Goal: Task Accomplishment & Management: Manage account settings

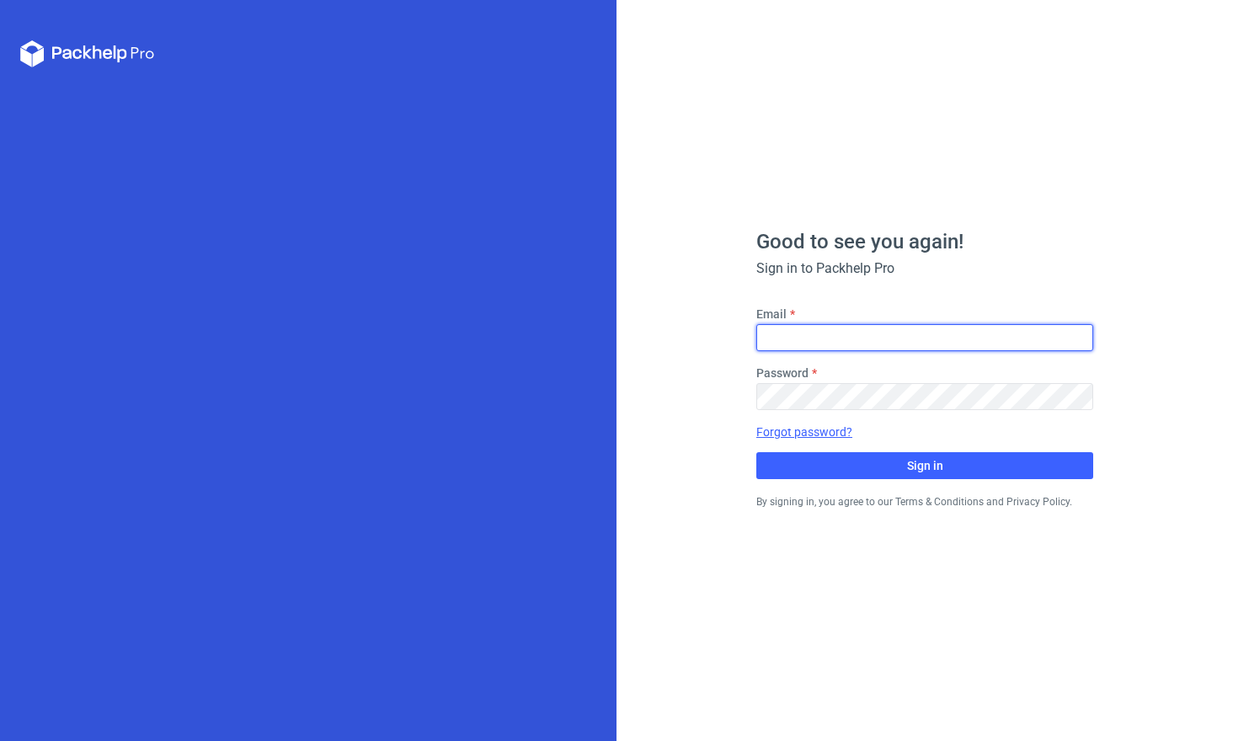
type input "[PERSON_NAME][EMAIL_ADDRESS][DOMAIN_NAME]"
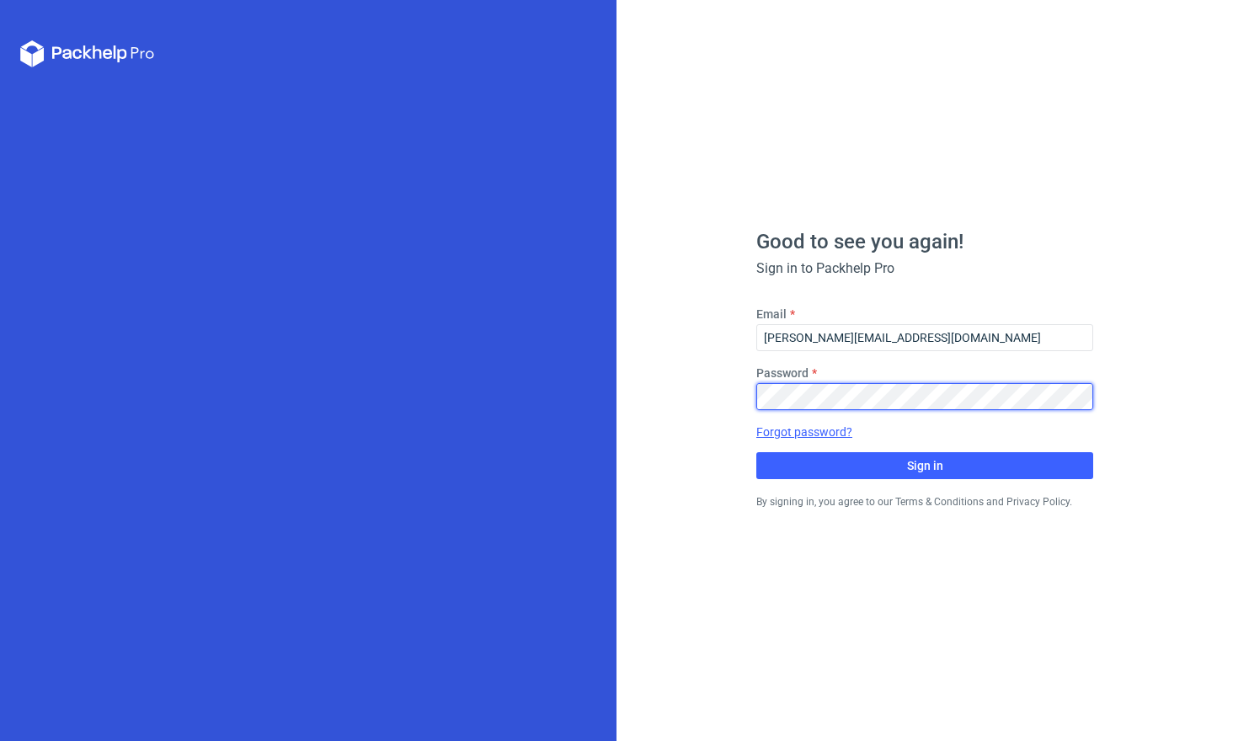
click at [925, 465] on button "Sign in" at bounding box center [925, 465] width 337 height 27
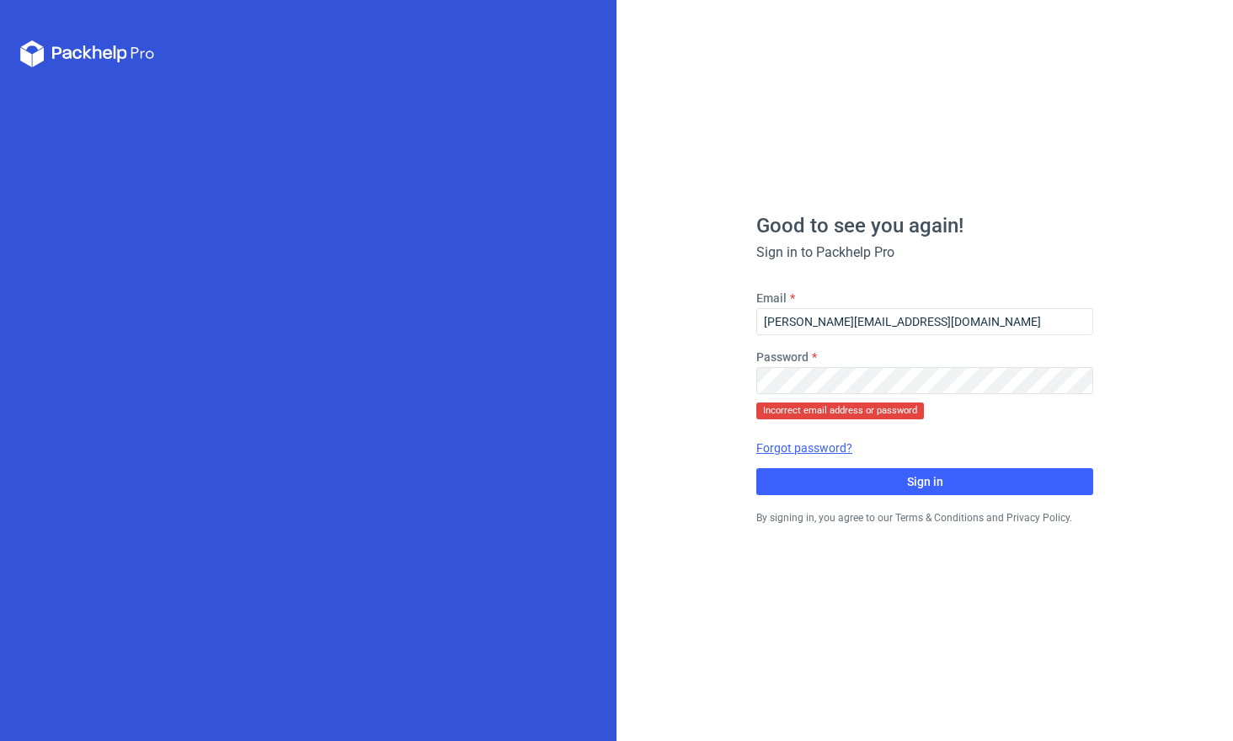
click at [900, 495] on div "Good to see you again! Sign in to Packhelp Pro Email [EMAIL_ADDRESS][DOMAIN_NAM…" at bounding box center [925, 371] width 337 height 311
click at [869, 488] on button "Sign in" at bounding box center [925, 481] width 337 height 27
click at [834, 447] on link "Forgot password?" at bounding box center [805, 448] width 96 height 17
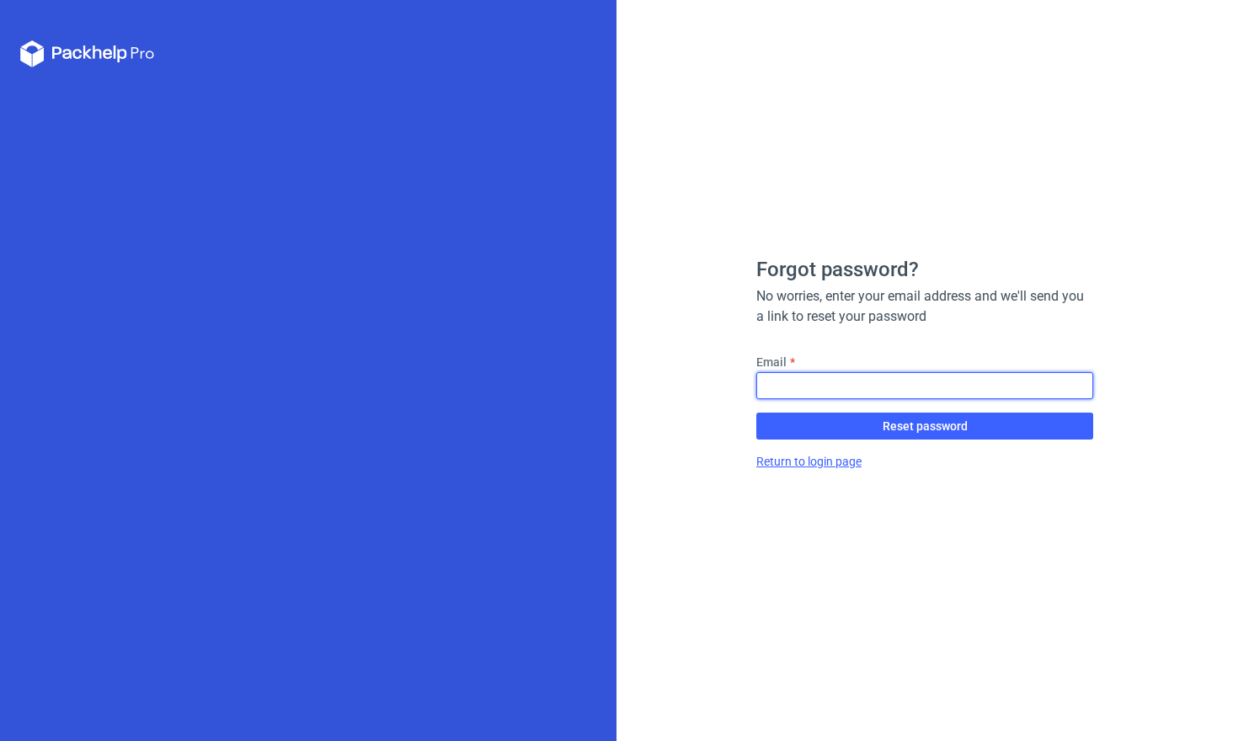
click at [845, 384] on input "Email" at bounding box center [925, 385] width 337 height 27
type input "Karolina.pi"
type input "Karolina.pietka@custompack.eu"
click at [925, 426] on button "Reset password" at bounding box center [925, 426] width 337 height 27
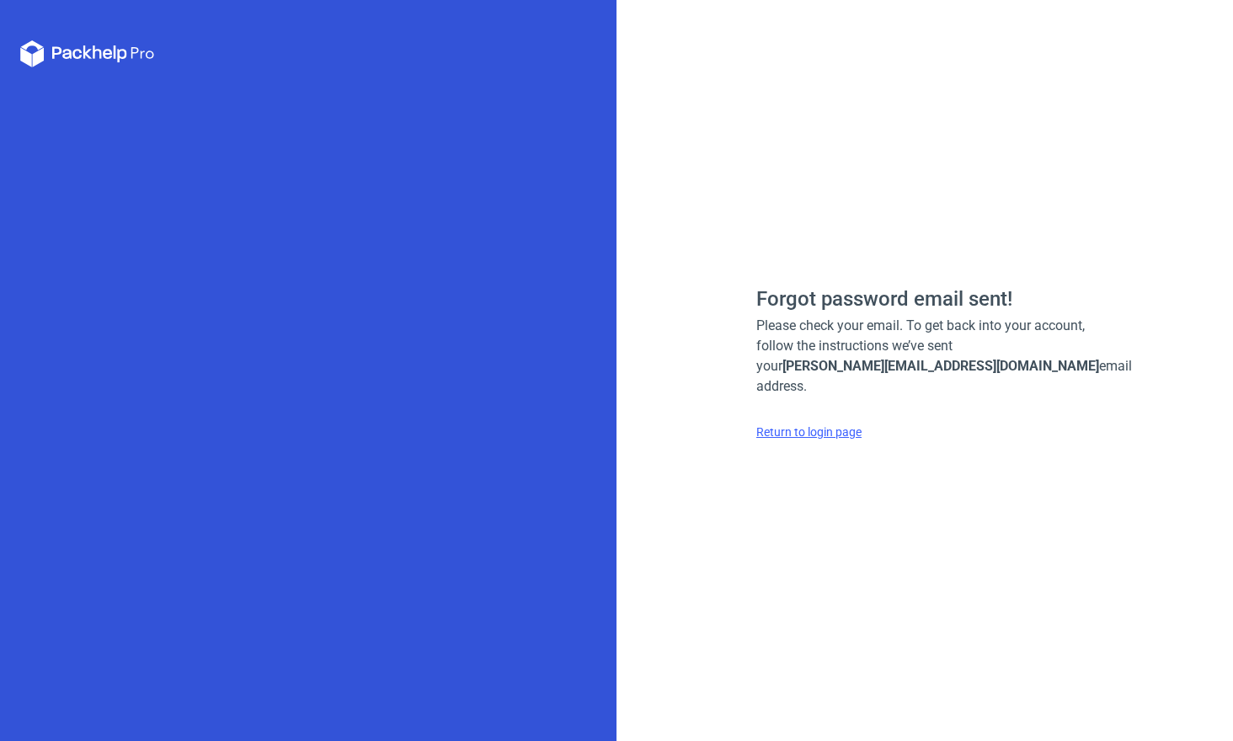
click at [839, 185] on div "Forgot password email sent! Please check your email. To get back into your acco…" at bounding box center [925, 370] width 617 height 741
click at [826, 424] on link "Return to login page" at bounding box center [809, 432] width 105 height 17
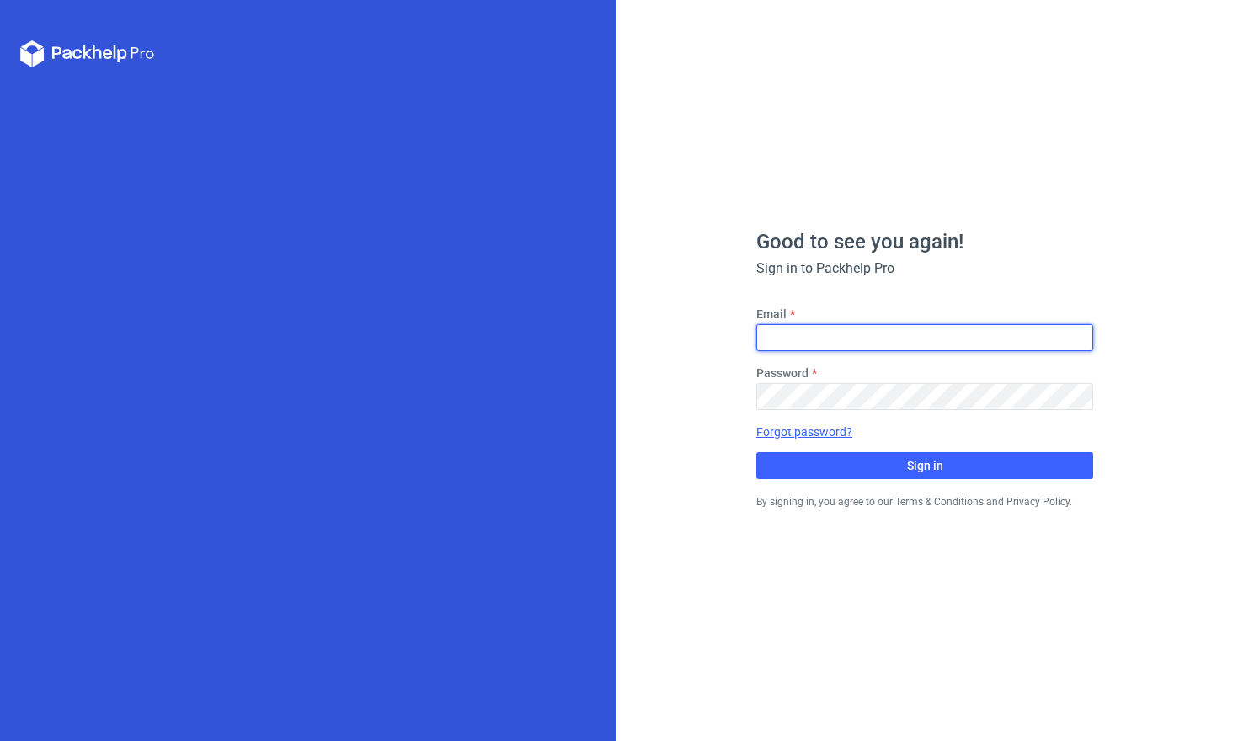
type input "Karolina.pietka@custompack.eu"
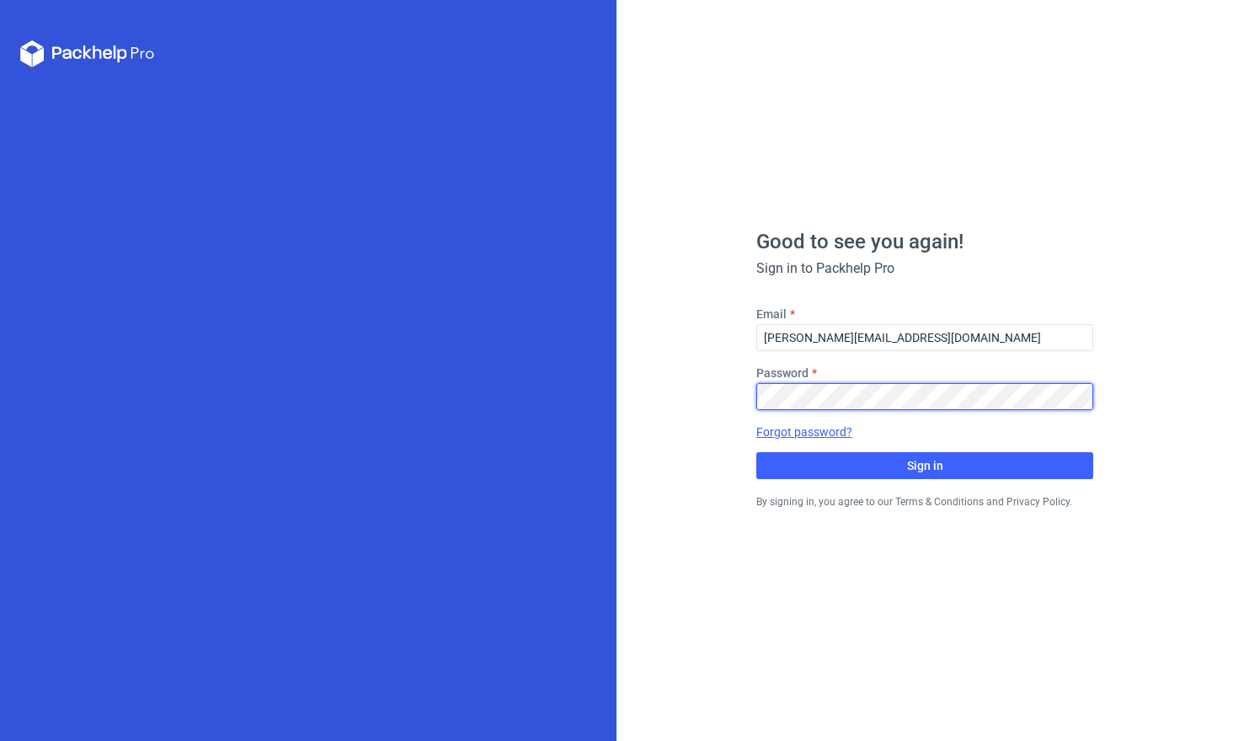
click at [925, 465] on button "Sign in" at bounding box center [925, 465] width 337 height 27
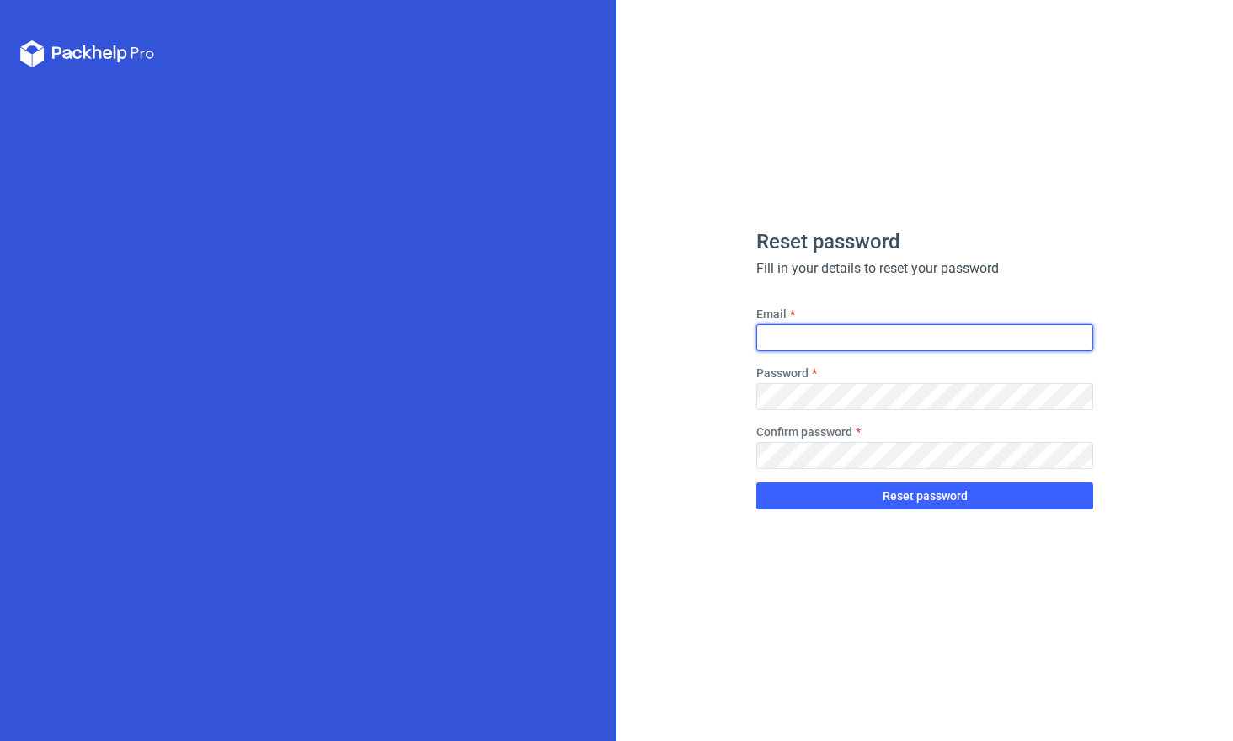
click at [813, 334] on input "Email" at bounding box center [925, 337] width 337 height 27
type input "[PERSON_NAME][EMAIL_ADDRESS][DOMAIN_NAME]"
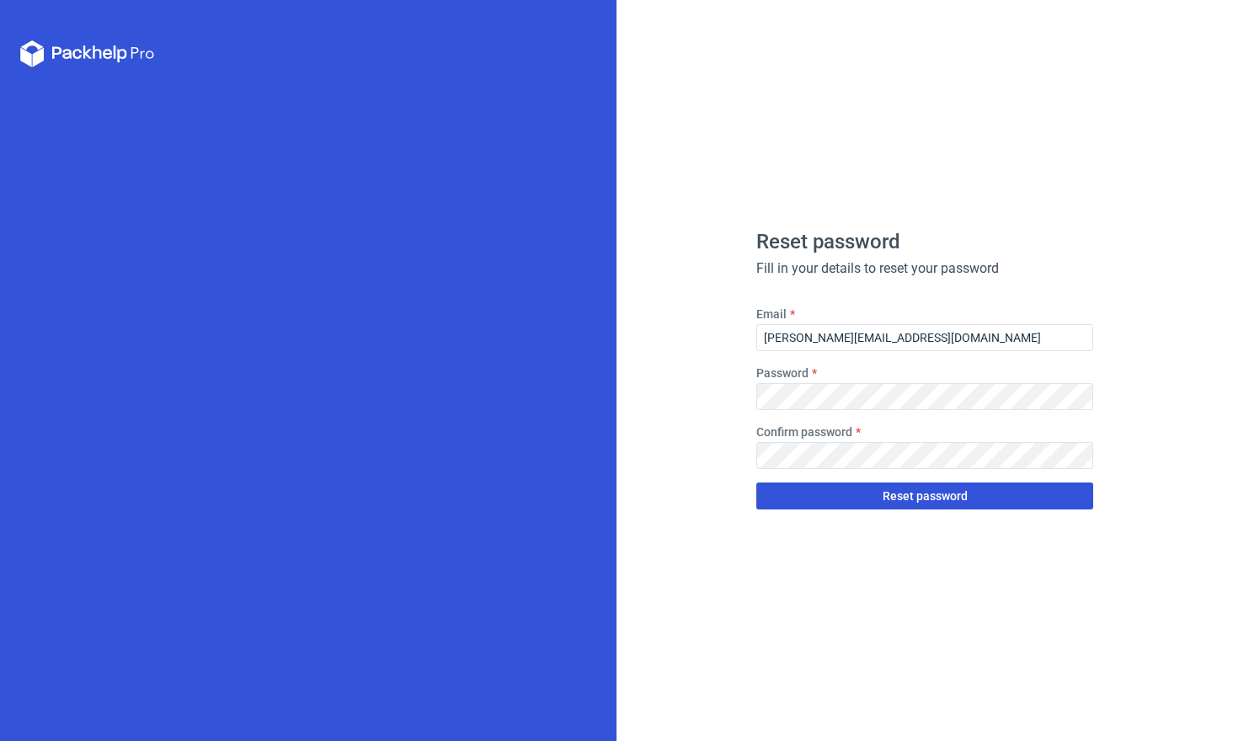
click at [933, 493] on span "Reset password" at bounding box center [925, 496] width 85 height 12
click at [1159, 648] on div "Reset password Fill in your details to reset your password Email Karolina.pietk…" at bounding box center [925, 370] width 617 height 741
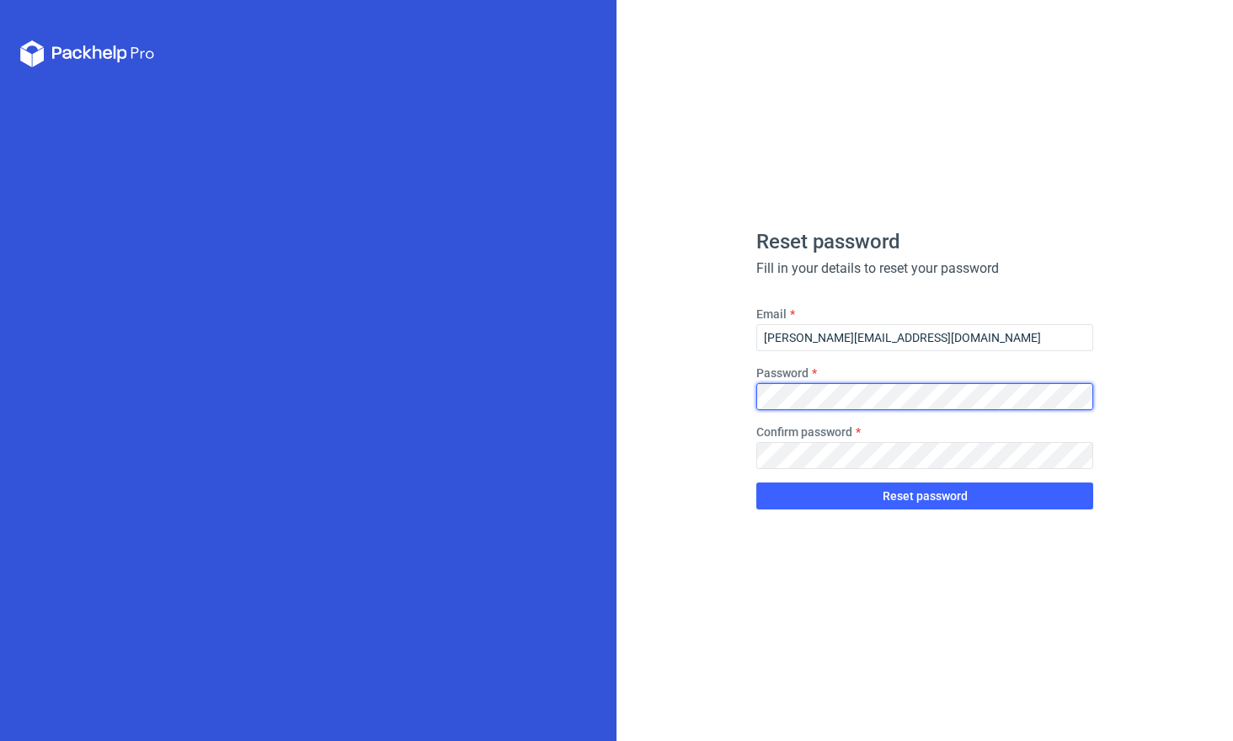
click at [925, 496] on button "Reset password" at bounding box center [925, 496] width 337 height 27
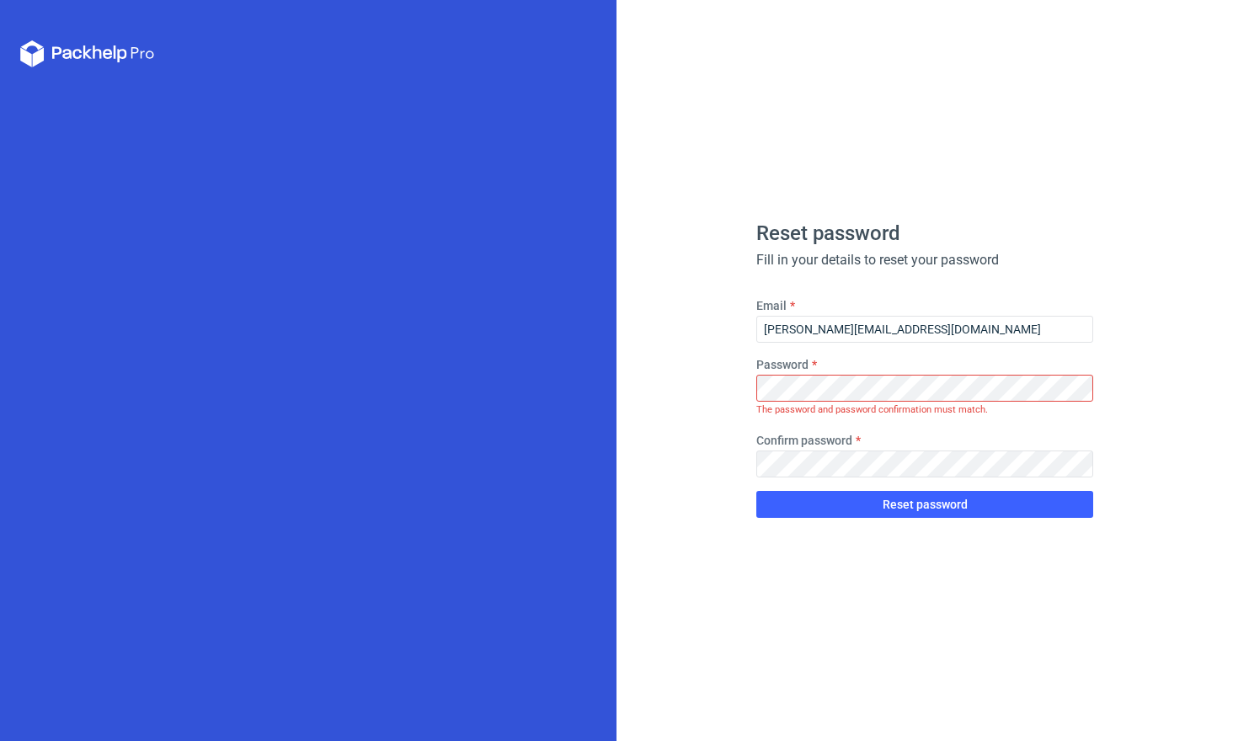
click at [995, 104] on div "Reset password Fill in your details to reset your password Email Karolina.pietk…" at bounding box center [925, 370] width 617 height 741
